Goal: Transaction & Acquisition: Purchase product/service

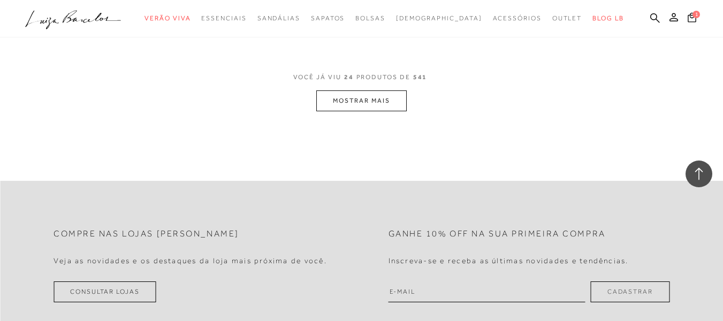
scroll to position [1150, 0]
click at [326, 105] on button "MOSTRAR MAIS" at bounding box center [361, 100] width 90 height 21
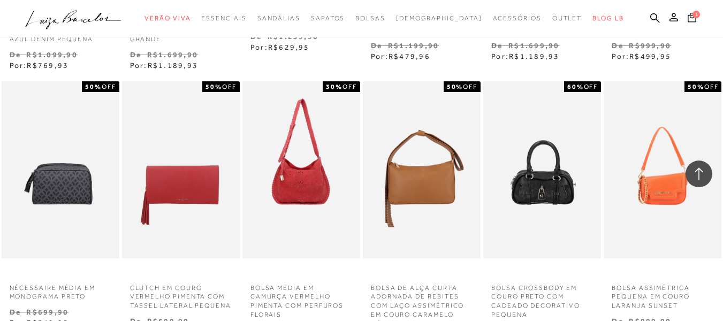
scroll to position [2030, 0]
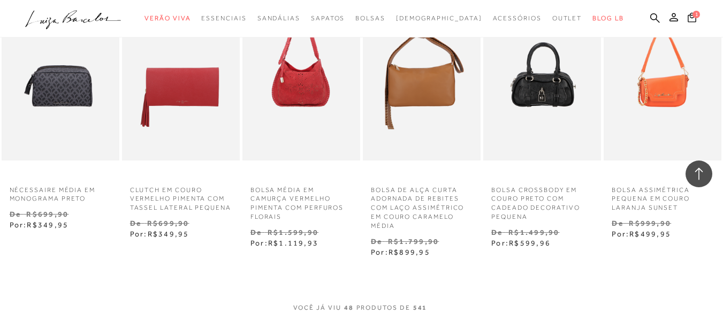
drag, startPoint x: 604, startPoint y: 299, endPoint x: 636, endPoint y: 255, distance: 54.1
click at [636, 255] on div "NÉCESSAIRE MÉDIA EM MONOGRAMA PRETO 50% OFF N Venda" at bounding box center [361, 120] width 723 height 277
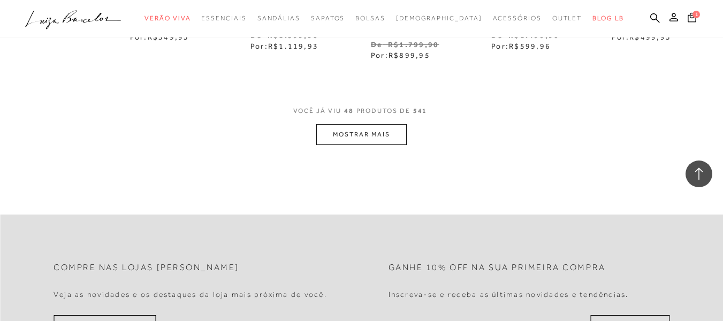
scroll to position [2228, 0]
click at [331, 137] on button "MOSTRAR MAIS" at bounding box center [361, 134] width 90 height 21
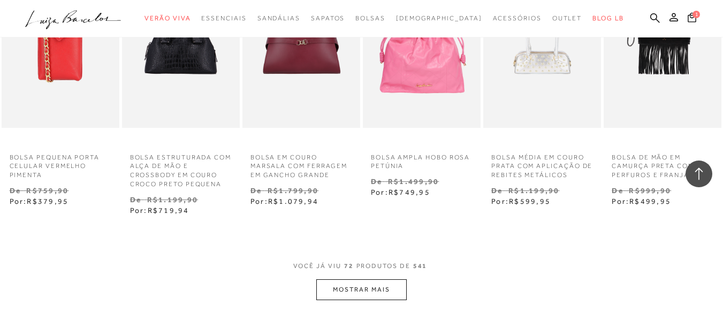
scroll to position [3365, 0]
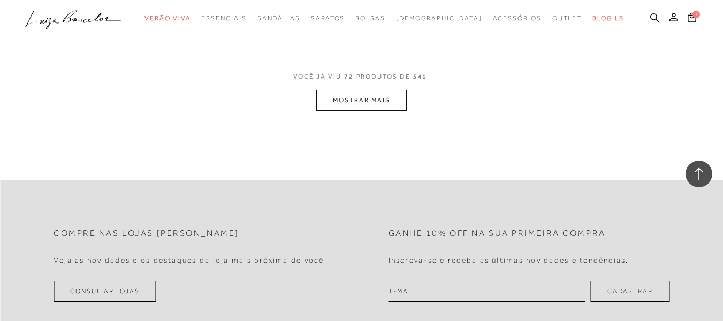
click at [383, 99] on button "MOSTRAR MAIS" at bounding box center [361, 100] width 90 height 21
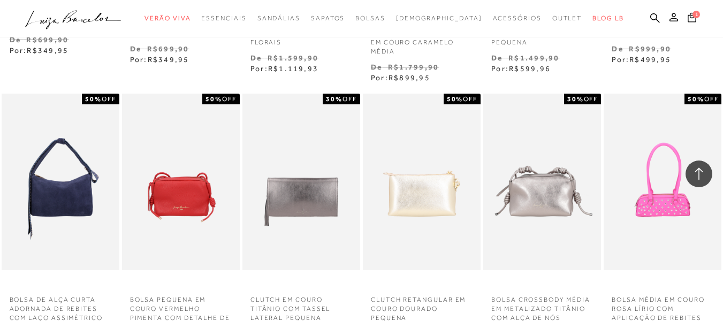
scroll to position [2204, 0]
